Goal: Task Accomplishment & Management: Manage account settings

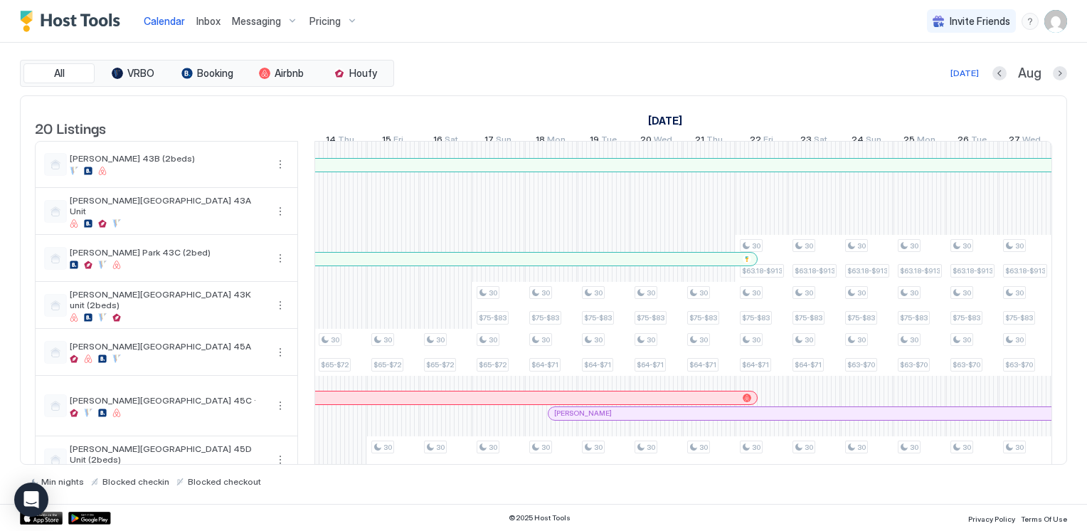
drag, startPoint x: 993, startPoint y: 492, endPoint x: 997, endPoint y: 486, distance: 7.3
click at [993, 492] on div "All VRBO Booking Airbnb Houfy [DATE] [DATE] Listings [DATE] [DATE] [DATE] 30 We…" at bounding box center [543, 273] width 1047 height 461
click at [574, 58] on div "All VRBO Booking Airbnb Houfy [DATE] [DATE] Listings [DATE] [DATE] [DATE] 30 We…" at bounding box center [543, 273] width 1047 height 461
click at [337, 19] on span "Pricing" at bounding box center [325, 21] width 31 height 13
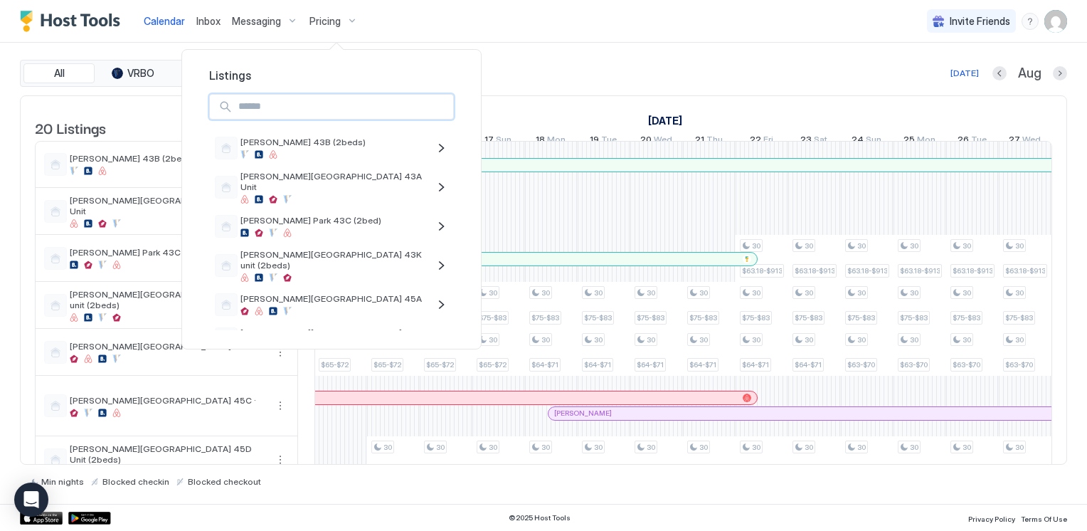
click at [259, 111] on input "Input Field" at bounding box center [343, 107] width 221 height 24
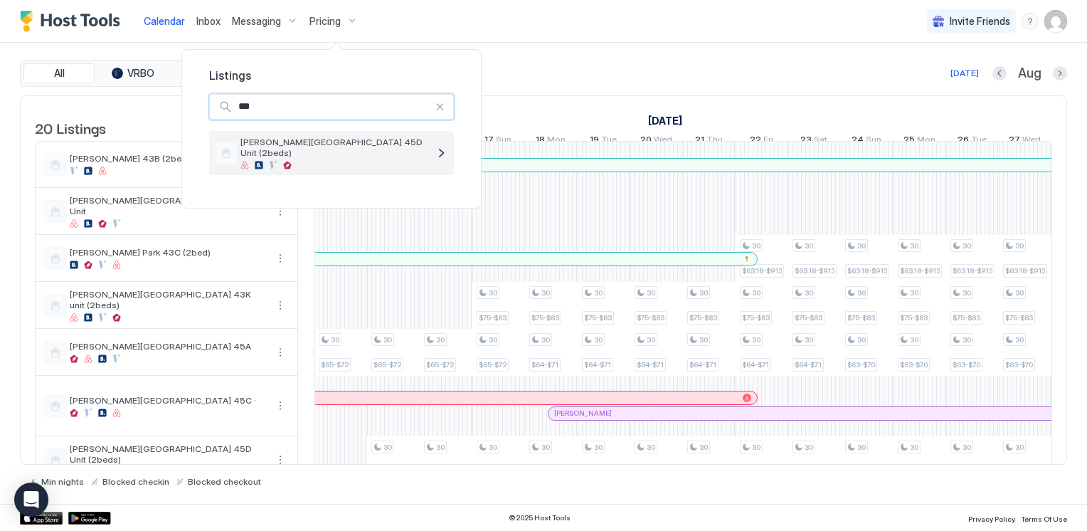
type input "***"
click at [332, 147] on span "[PERSON_NAME][GEOGRAPHIC_DATA] 45D Unit (2beds)" at bounding box center [335, 147] width 188 height 21
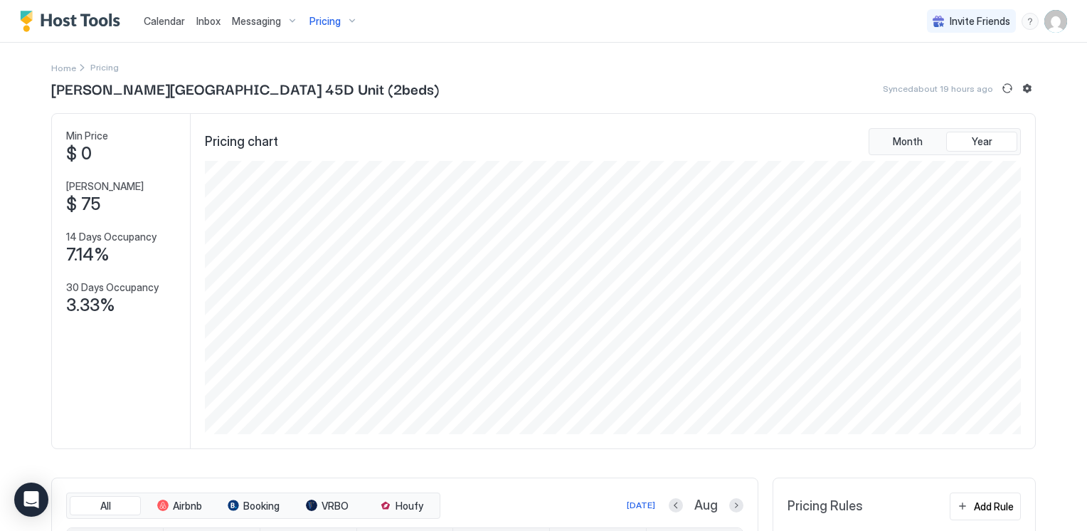
click at [350, 16] on div "Pricing" at bounding box center [334, 21] width 60 height 24
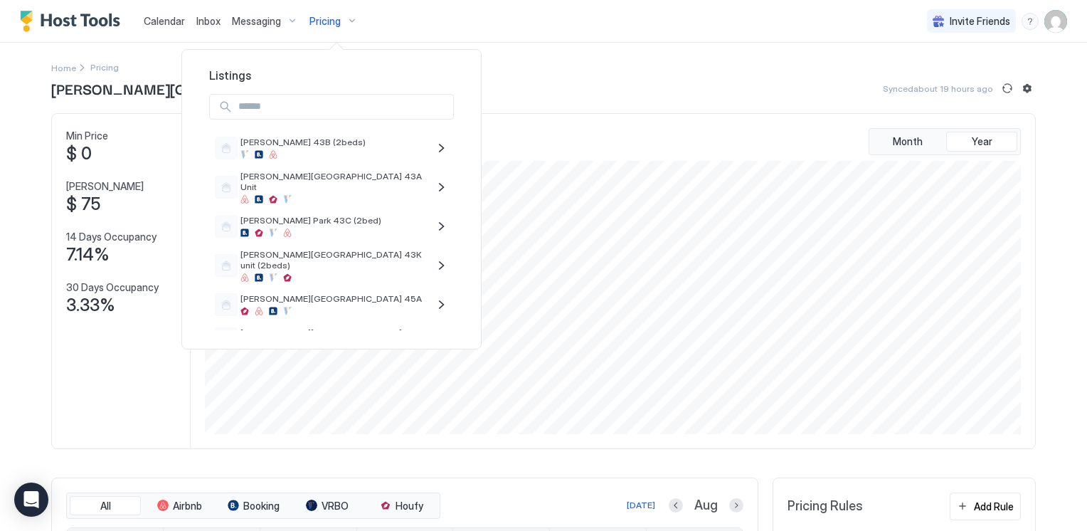
click at [293, 110] on input "Input Field" at bounding box center [343, 107] width 221 height 24
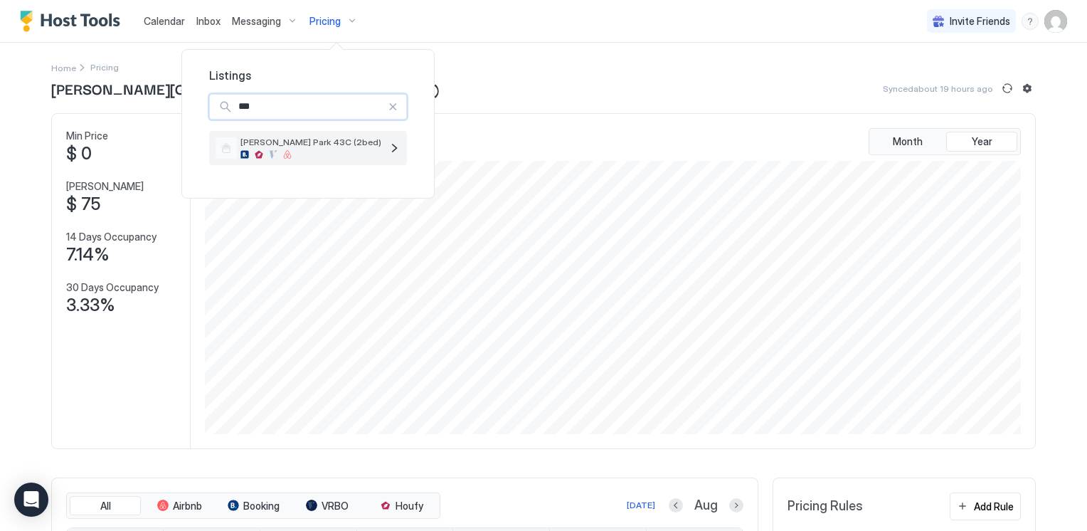
type input "***"
click at [297, 137] on span "[PERSON_NAME] Park 43C (2bed)" at bounding box center [311, 142] width 141 height 11
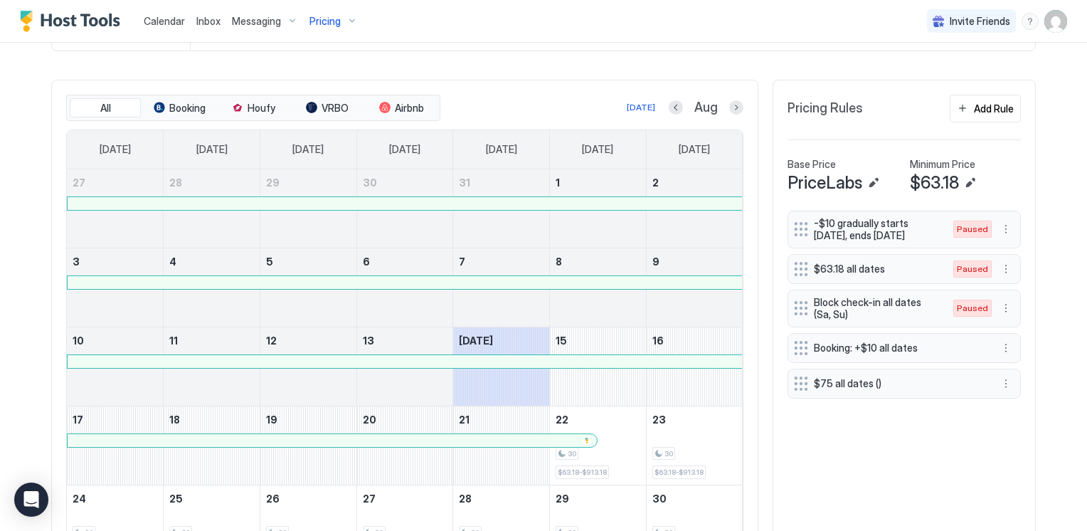
scroll to position [427, 0]
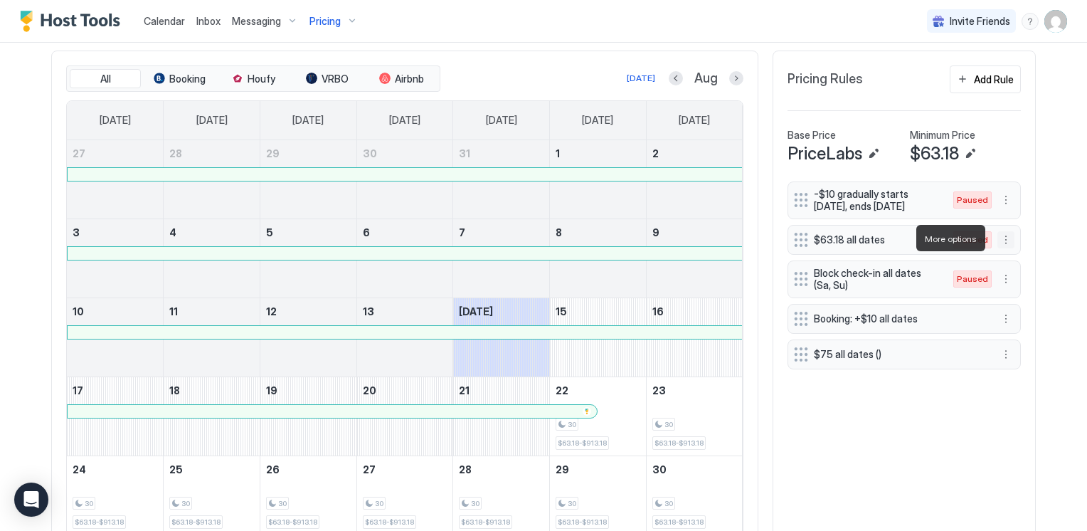
click at [999, 236] on button "More options" at bounding box center [1006, 239] width 17 height 17
click at [985, 280] on span "Enable" at bounding box center [980, 280] width 28 height 11
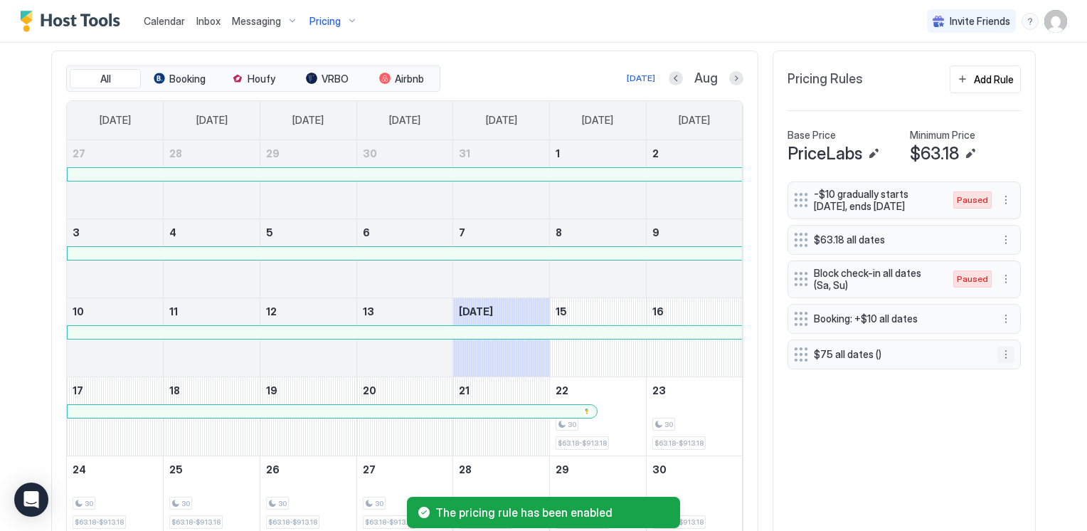
click at [1000, 354] on button "More options" at bounding box center [1006, 354] width 17 height 17
click at [988, 392] on span "Pause" at bounding box center [979, 394] width 26 height 11
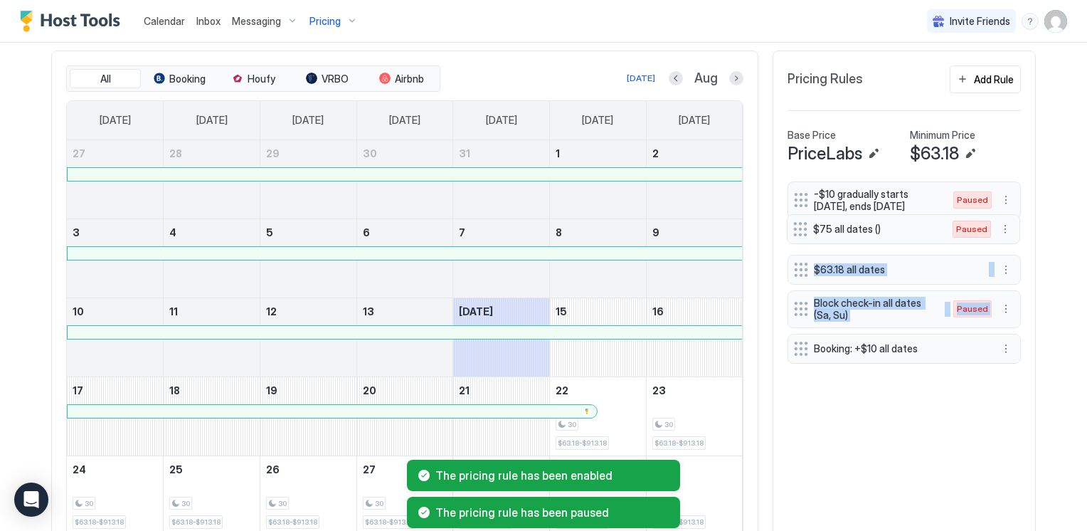
drag, startPoint x: 800, startPoint y: 354, endPoint x: 838, endPoint y: 236, distance: 124.9
click at [803, 226] on div "-$10 gradually starts in 3 days, ends in 30 days Paused $63.18 all dates Block …" at bounding box center [904, 275] width 233 height 188
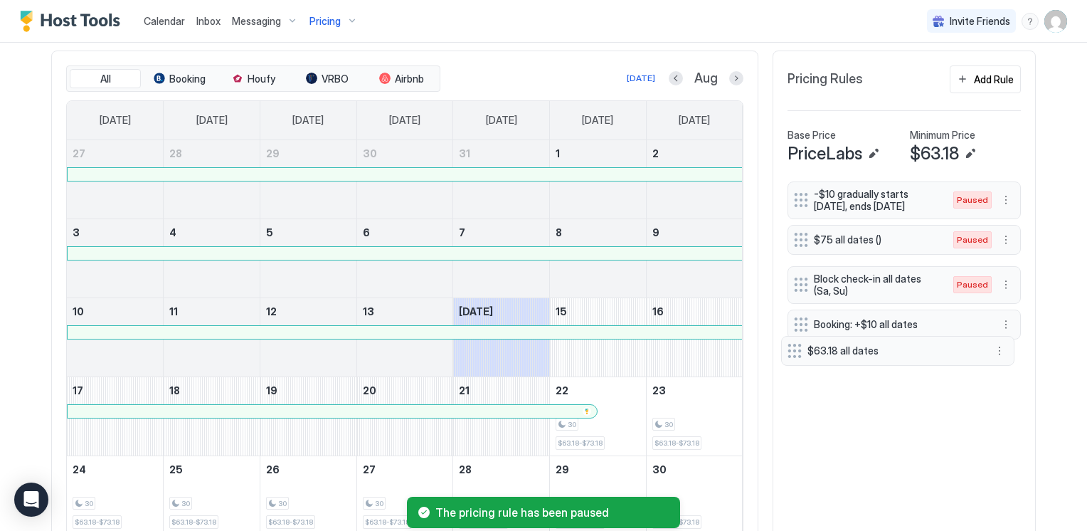
drag, startPoint x: 797, startPoint y: 270, endPoint x: 1073, endPoint y: 337, distance: 283.9
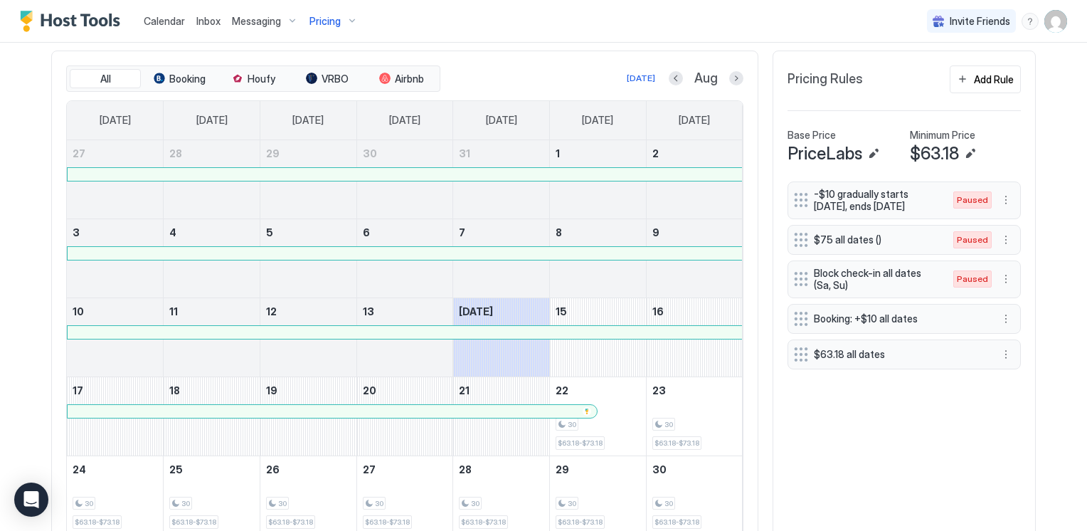
click at [1042, 334] on div "Home Pricing Hancock Park 43C (2bed) Calendar is now syncing... Min Price $ 0 M…" at bounding box center [543, 130] width 1025 height 1028
click at [838, 411] on div "-$10 gradually starts in 3 days, ends in 30 days Paused $75 all dates () Paused…" at bounding box center [904, 397] width 233 height 433
click at [450, 39] on div "Calendar Inbox Messaging Pricing Invite Friends CL" at bounding box center [543, 21] width 1087 height 43
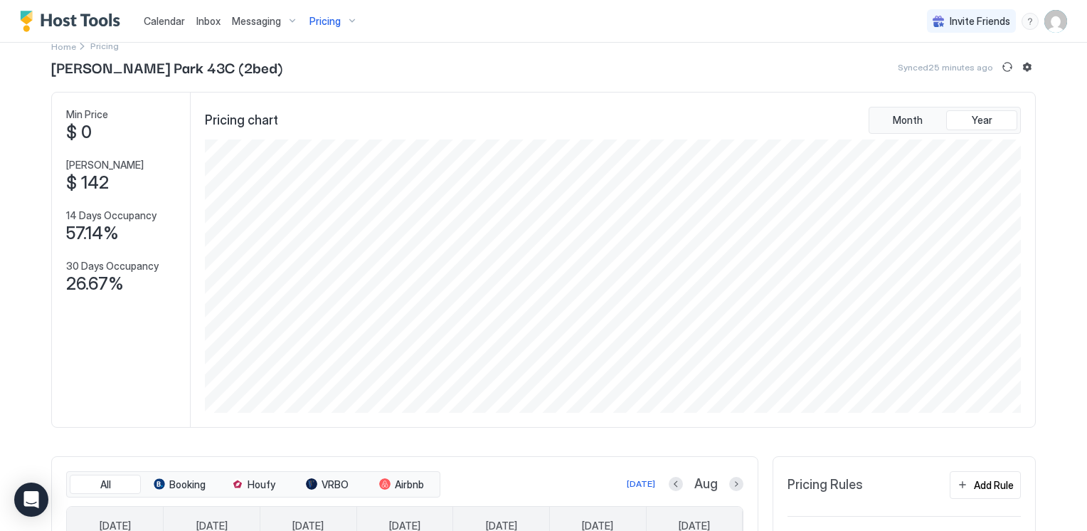
scroll to position [0, 0]
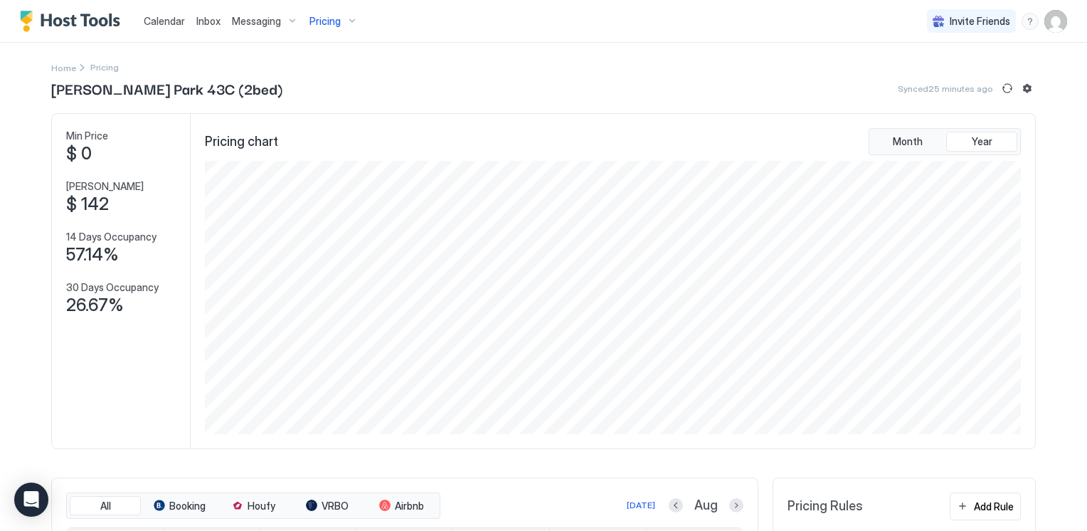
click at [351, 21] on div "Pricing" at bounding box center [334, 21] width 60 height 24
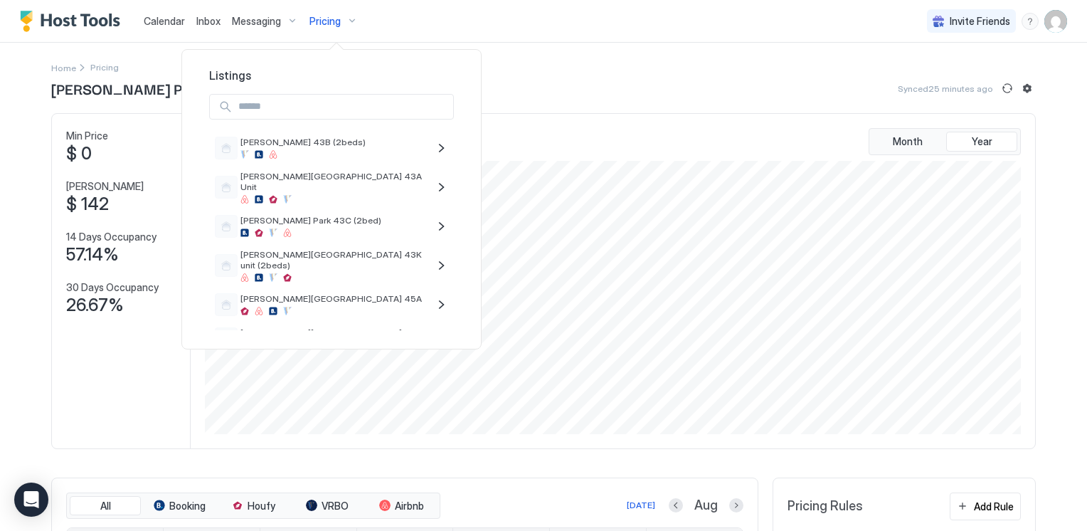
click at [250, 104] on input "Input Field" at bounding box center [343, 107] width 221 height 24
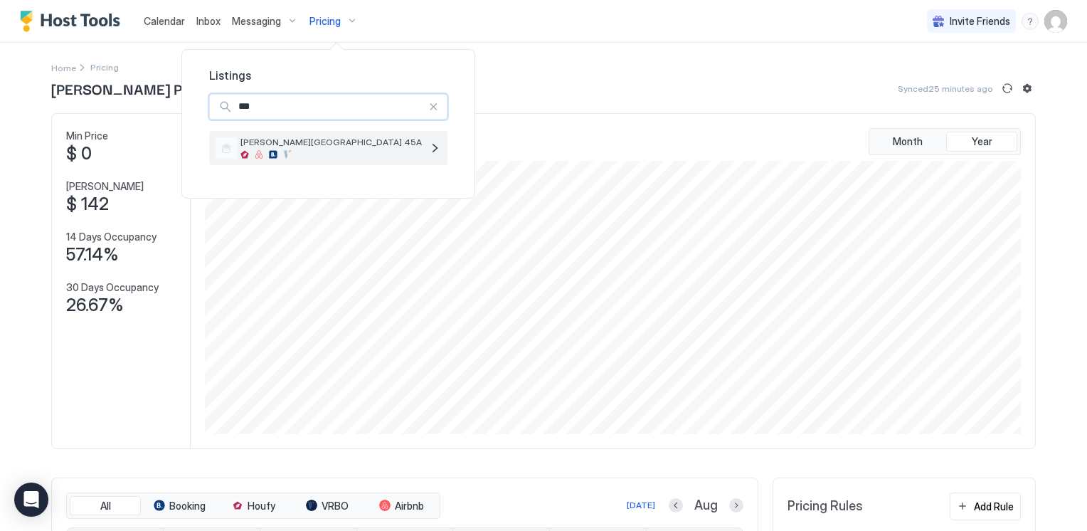
type input "***"
click at [281, 139] on span "[PERSON_NAME][GEOGRAPHIC_DATA] 45A" at bounding box center [331, 142] width 181 height 11
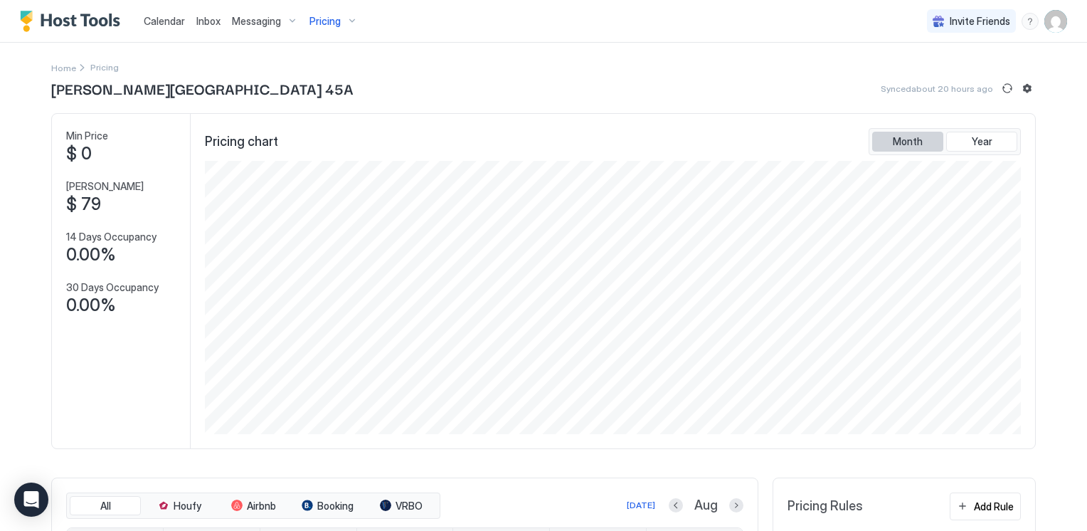
click at [933, 132] on button "Month" at bounding box center [907, 142] width 71 height 20
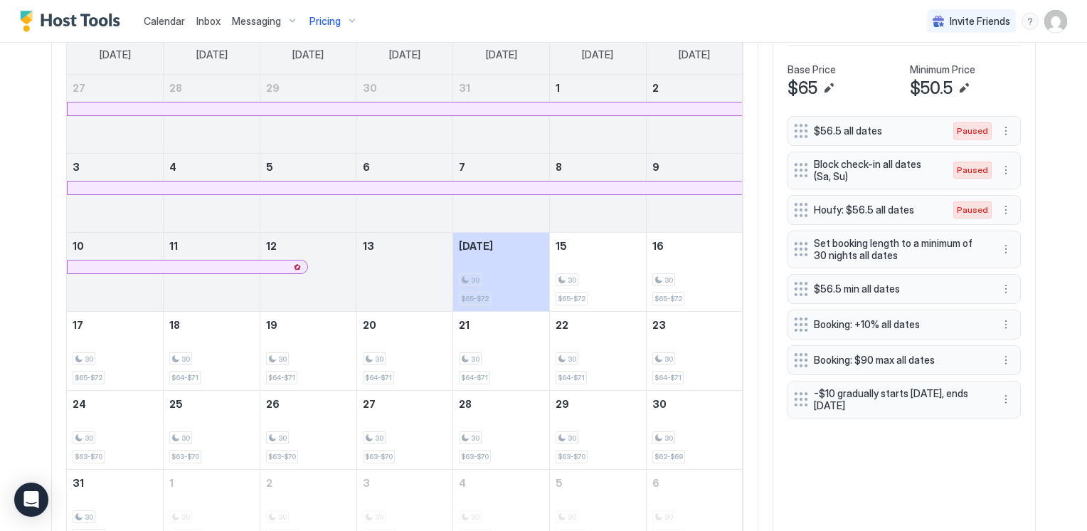
scroll to position [498, 0]
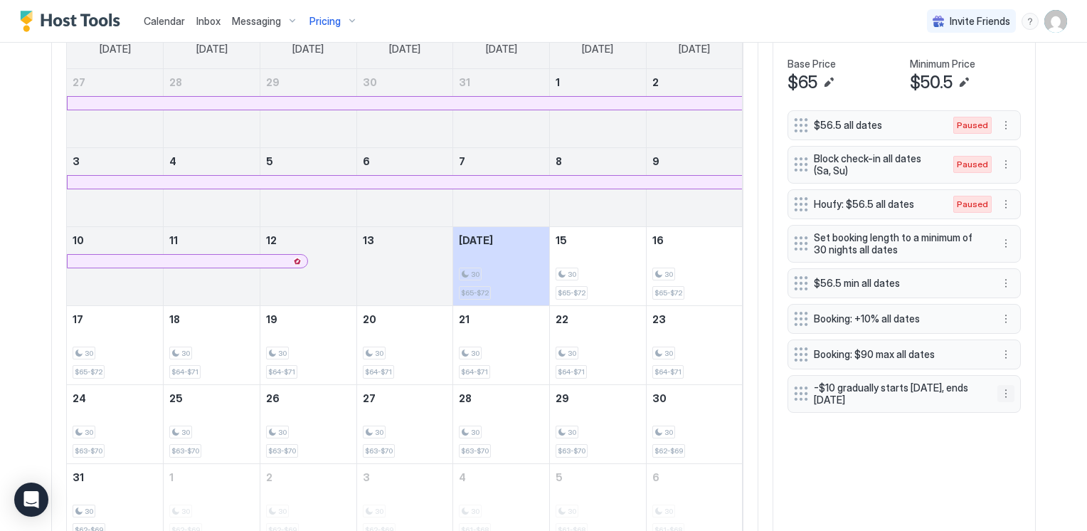
click at [1003, 392] on button "More options" at bounding box center [1006, 393] width 17 height 17
click at [993, 427] on div "Pause" at bounding box center [1015, 433] width 142 height 23
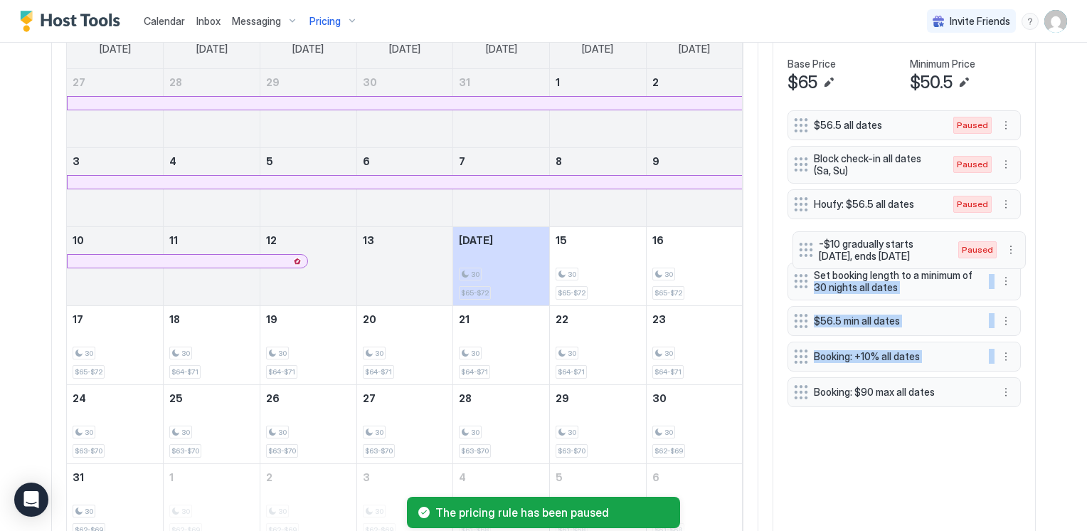
drag, startPoint x: 796, startPoint y: 391, endPoint x: 796, endPoint y: 232, distance: 159.4
click at [796, 232] on div "$56.5 all dates Paused Block check-in all dates (Sa, Su) Paused Houfy: $56.5 al…" at bounding box center [904, 261] width 233 height 302
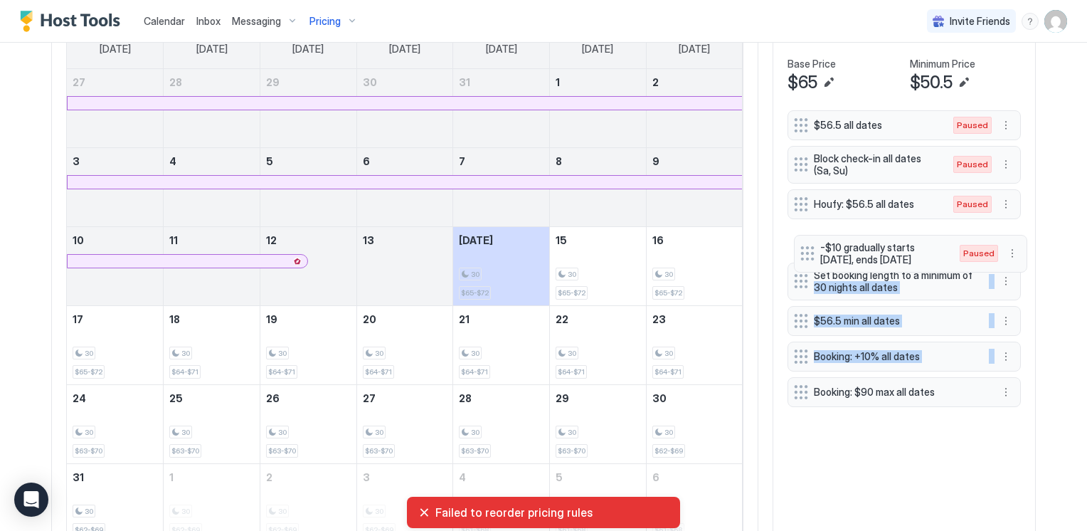
drag, startPoint x: 793, startPoint y: 386, endPoint x: 805, endPoint y: 250, distance: 137.2
click at [805, 250] on div "$56.5 all dates Paused Block check-in all dates (Sa, Su) Paused Houfy: $56.5 al…" at bounding box center [904, 261] width 233 height 302
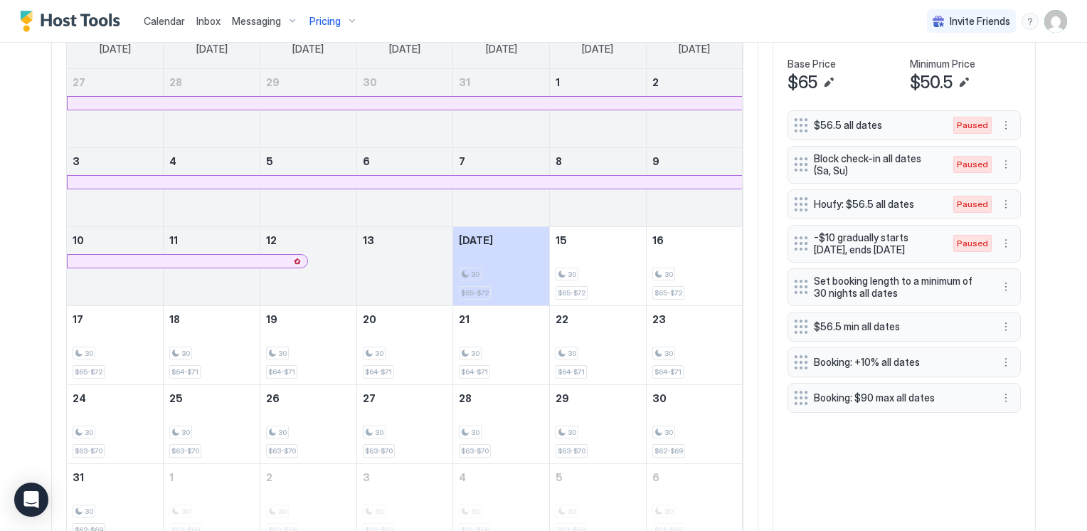
click at [845, 471] on div "$56.5 all dates Paused Block check-in all dates (Sa, Su) Paused Houfy: $56.5 al…" at bounding box center [904, 326] width 233 height 433
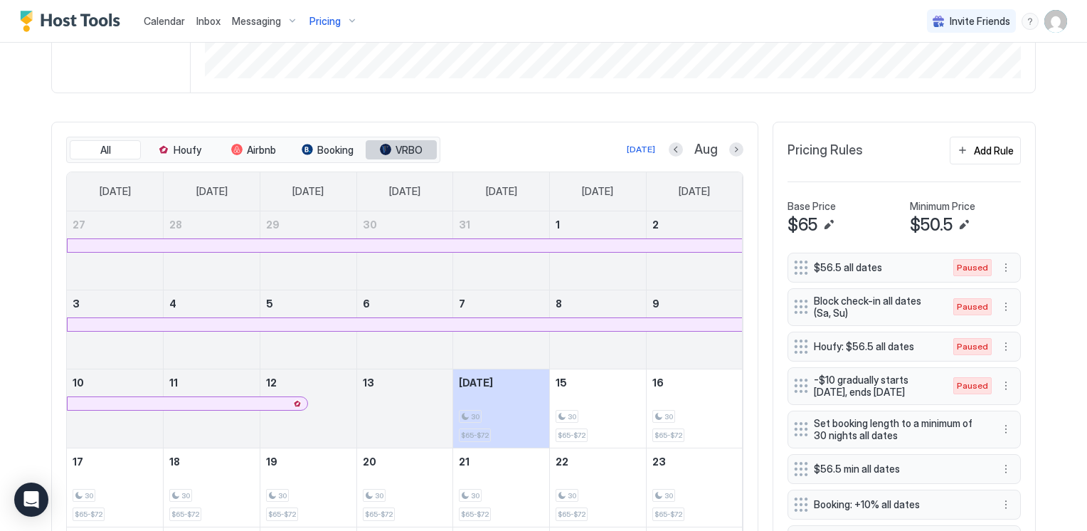
click at [396, 145] on span "VRBO" at bounding box center [409, 150] width 27 height 13
click at [194, 147] on span "Houfy" at bounding box center [188, 150] width 28 height 13
click at [109, 147] on button "All" at bounding box center [105, 150] width 71 height 20
